Goal: Information Seeking & Learning: Learn about a topic

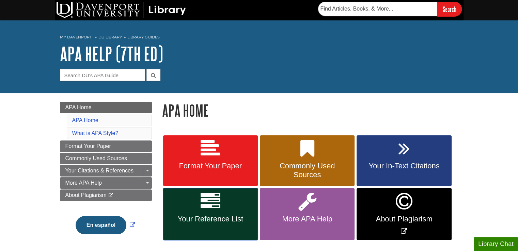
click at [218, 209] on icon at bounding box center [211, 202] width 20 height 20
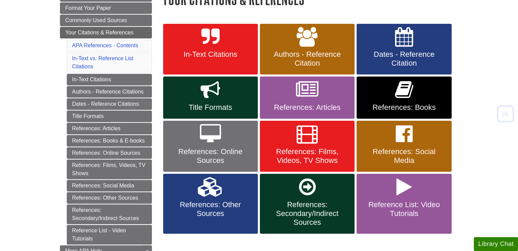
scroll to position [128, 0]
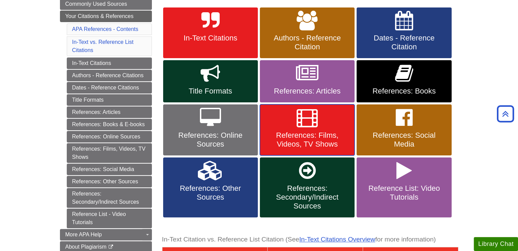
click at [272, 124] on link "References: Films, Videos, TV Shows" at bounding box center [307, 130] width 95 height 51
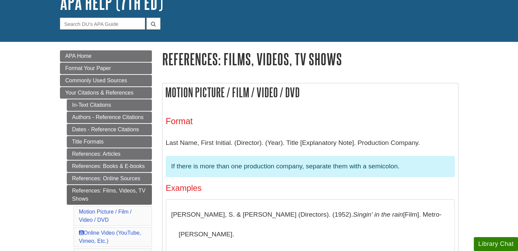
scroll to position [57, 0]
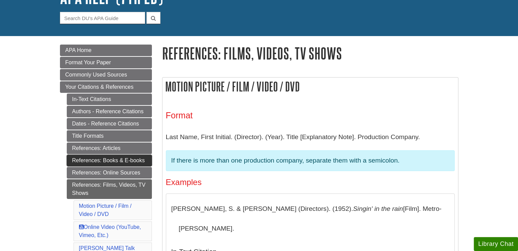
click at [123, 161] on link "References: Books & E-books" at bounding box center [109, 161] width 85 height 12
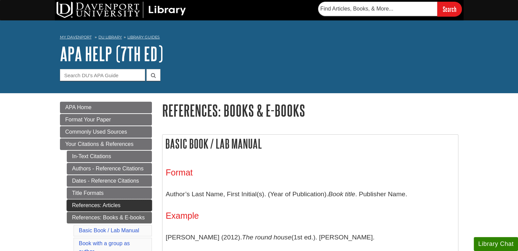
click at [120, 209] on link "References: Articles" at bounding box center [109, 206] width 85 height 12
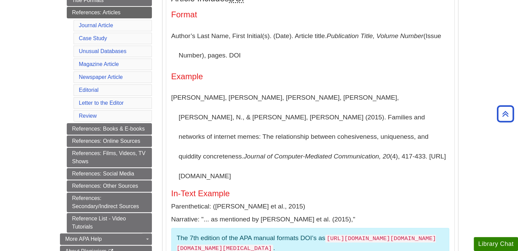
scroll to position [192, 0]
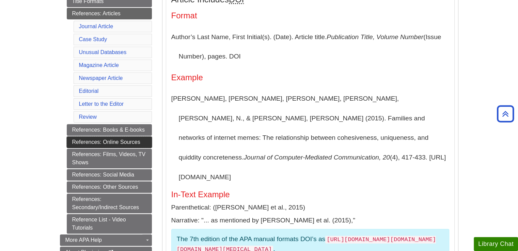
drag, startPoint x: 133, startPoint y: 138, endPoint x: 135, endPoint y: 145, distance: 6.7
click at [135, 145] on link "References: Online Sources" at bounding box center [109, 143] width 85 height 12
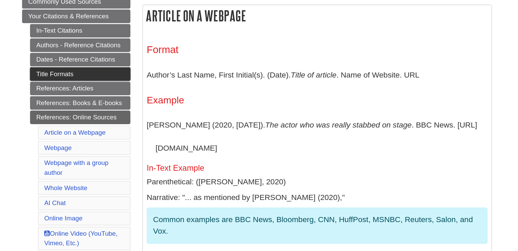
scroll to position [130, 0]
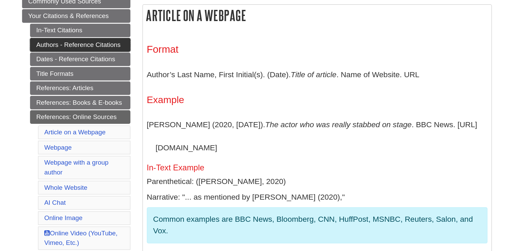
click at [131, 39] on link "Authors - Reference Citations" at bounding box center [109, 39] width 85 height 12
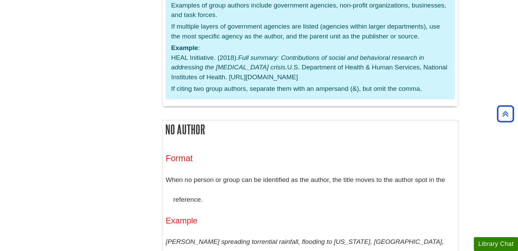
scroll to position [1693, 0]
